Goal: Task Accomplishment & Management: Manage account settings

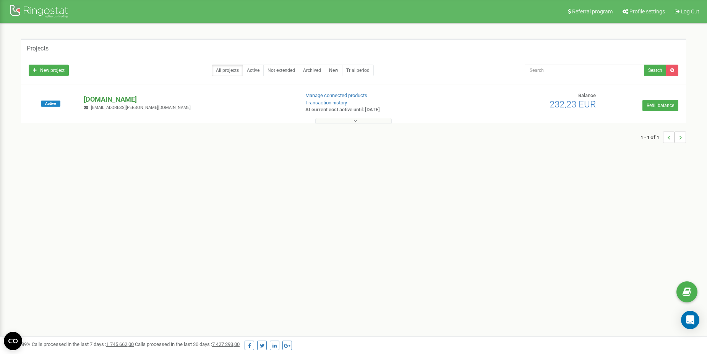
click at [100, 99] on p "[DOMAIN_NAME]" at bounding box center [188, 99] width 209 height 10
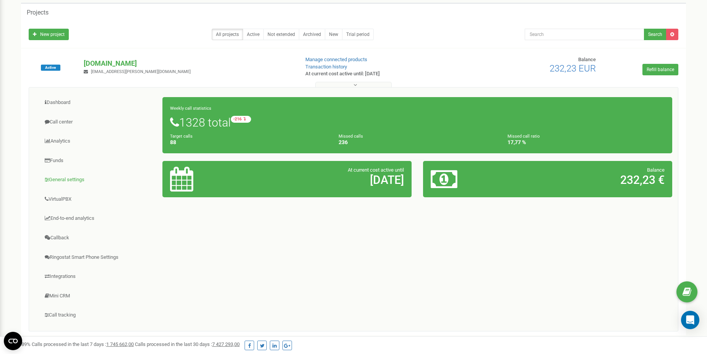
scroll to position [105, 0]
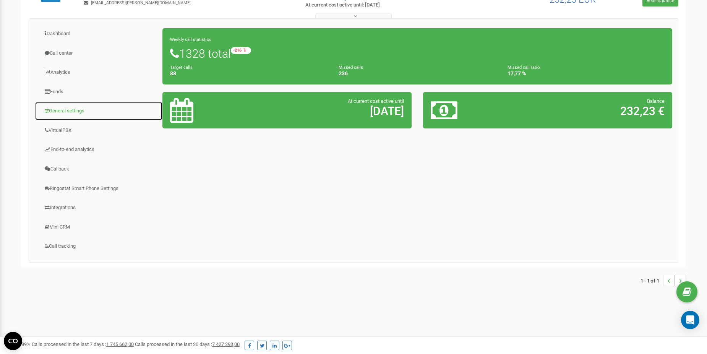
click at [63, 112] on link "General settings" at bounding box center [99, 111] width 128 height 19
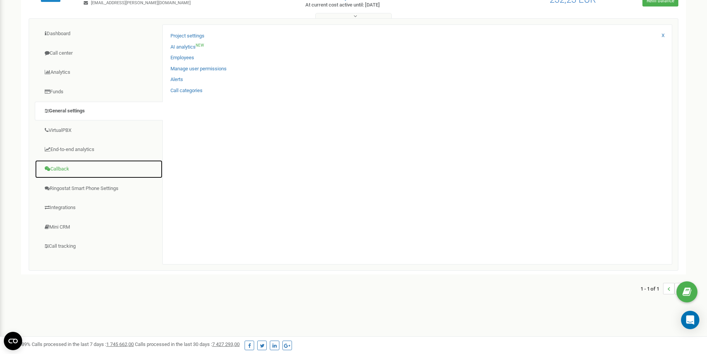
click at [63, 172] on link "Callback" at bounding box center [99, 169] width 128 height 19
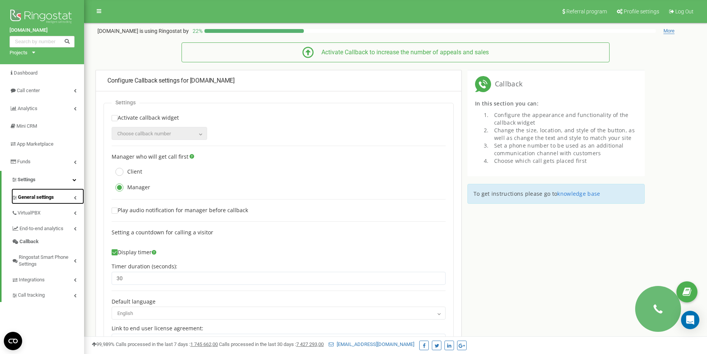
click at [41, 200] on span "General settings" at bounding box center [36, 197] width 36 height 7
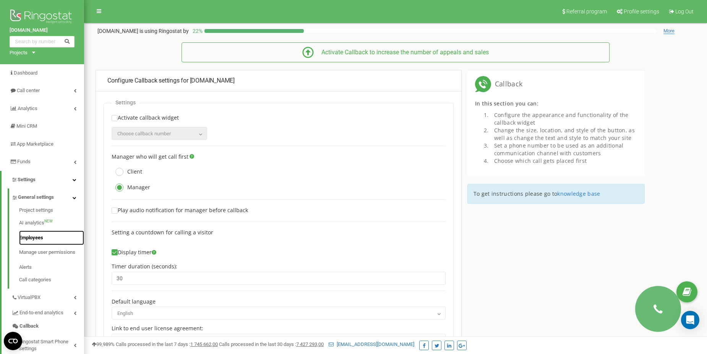
click at [40, 238] on link "Employees" at bounding box center [51, 237] width 65 height 15
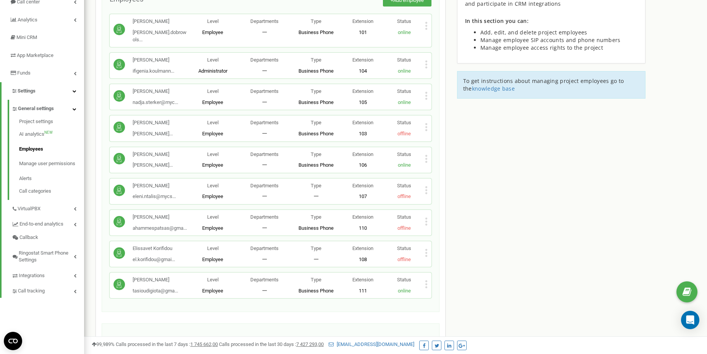
scroll to position [115, 0]
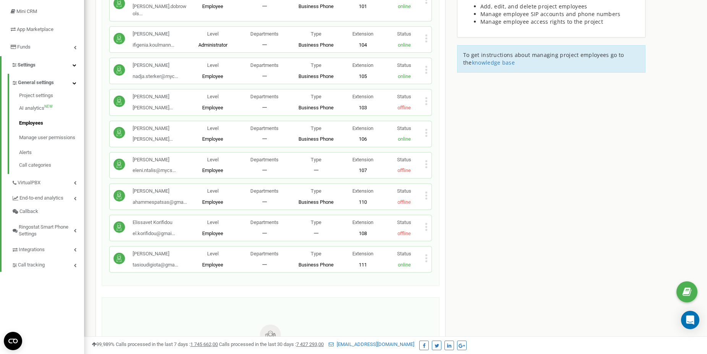
click at [425, 191] on icon at bounding box center [426, 195] width 3 height 8
click at [406, 230] on p "offline" at bounding box center [403, 233] width 41 height 7
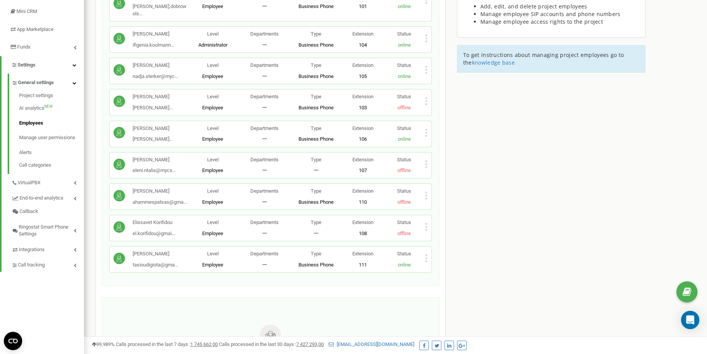
drag, startPoint x: 406, startPoint y: 230, endPoint x: 425, endPoint y: 227, distance: 18.9
click at [425, 227] on icon at bounding box center [426, 227] width 3 height 8
click at [442, 241] on span "Edit" at bounding box center [441, 239] width 12 height 5
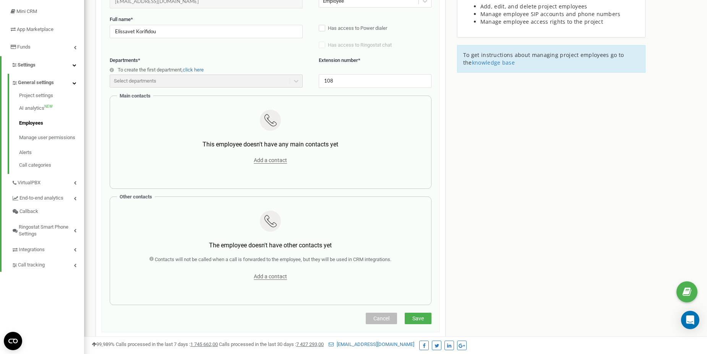
scroll to position [76, 0]
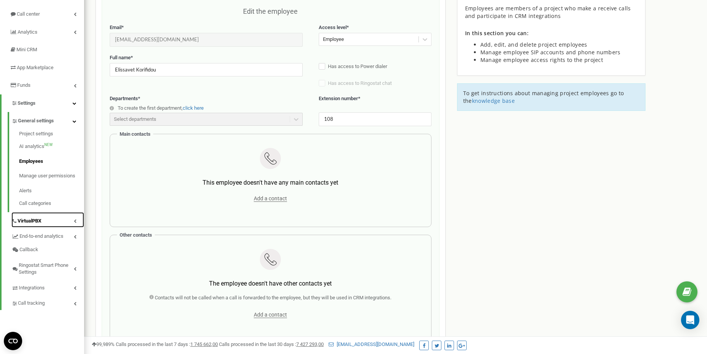
click at [53, 218] on link "VirtualPBX" at bounding box center [47, 220] width 73 height 16
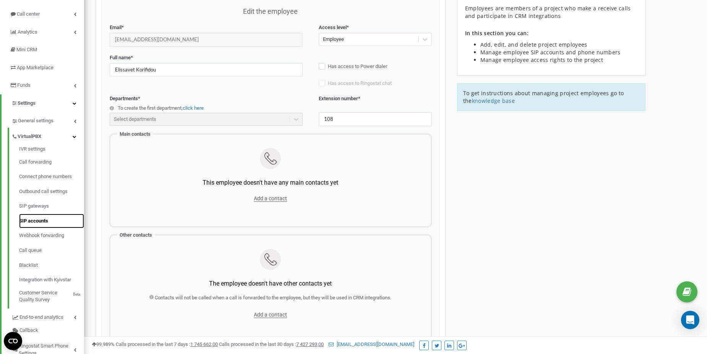
click at [37, 219] on link "SIP accounts" at bounding box center [51, 221] width 65 height 15
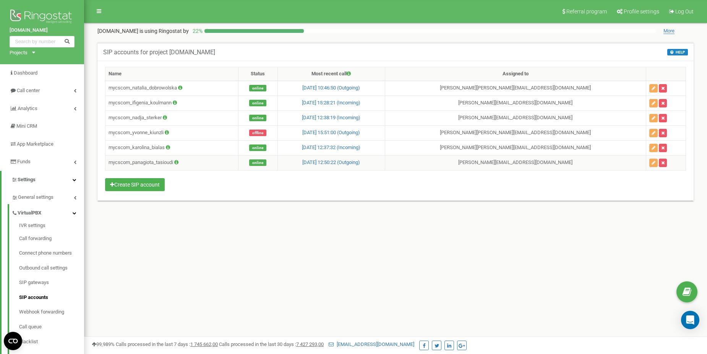
click at [156, 160] on td "mycscom_panagiota_tasioudi" at bounding box center [171, 162] width 133 height 15
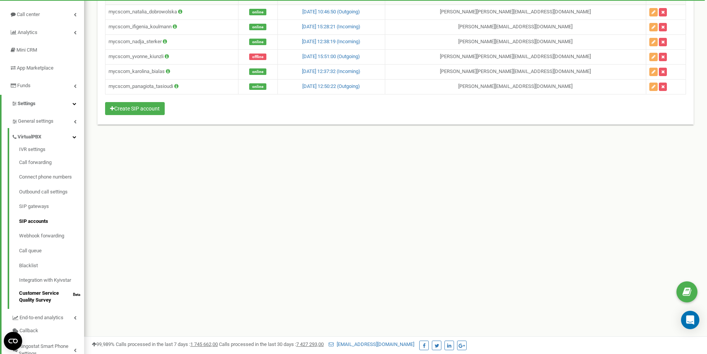
scroll to position [76, 0]
